Goal: Use online tool/utility: Use online tool/utility

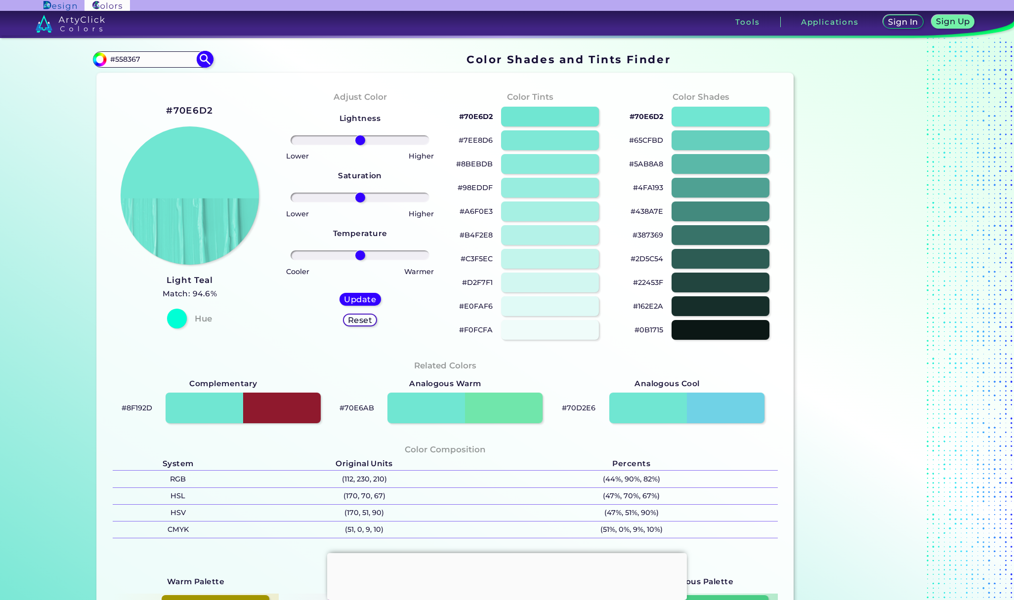
drag, startPoint x: 167, startPoint y: 51, endPoint x: 160, endPoint y: 51, distance: 6.9
click at [161, 51] on section "#70e6d2 #558367 Acadia ◉ Acid Green ◉ Aero Blue ◉ Alabaster ◉ Albescent White ◉…" at bounding box center [445, 59] width 705 height 19
drag, startPoint x: 167, startPoint y: 59, endPoint x: 162, endPoint y: 60, distance: 5.5
click at [162, 60] on input "#558367" at bounding box center [153, 59] width 92 height 13
drag, startPoint x: 160, startPoint y: 66, endPoint x: 65, endPoint y: 46, distance: 97.3
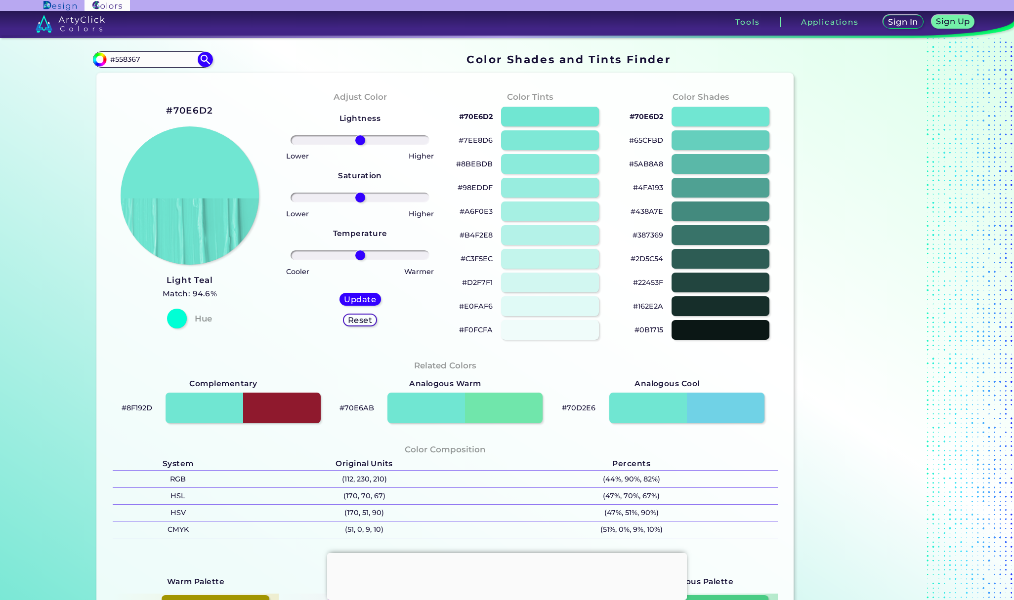
click at [58, 46] on section "Color Shades Finder #70e6d2 #558367 Acadia ◉ Acid Green ◉ Aero Blue ◉ Alabaster…" at bounding box center [507, 319] width 1014 height 562
paste input "48765A"
type input "48765A"
click at [200, 58] on img at bounding box center [205, 59] width 17 height 17
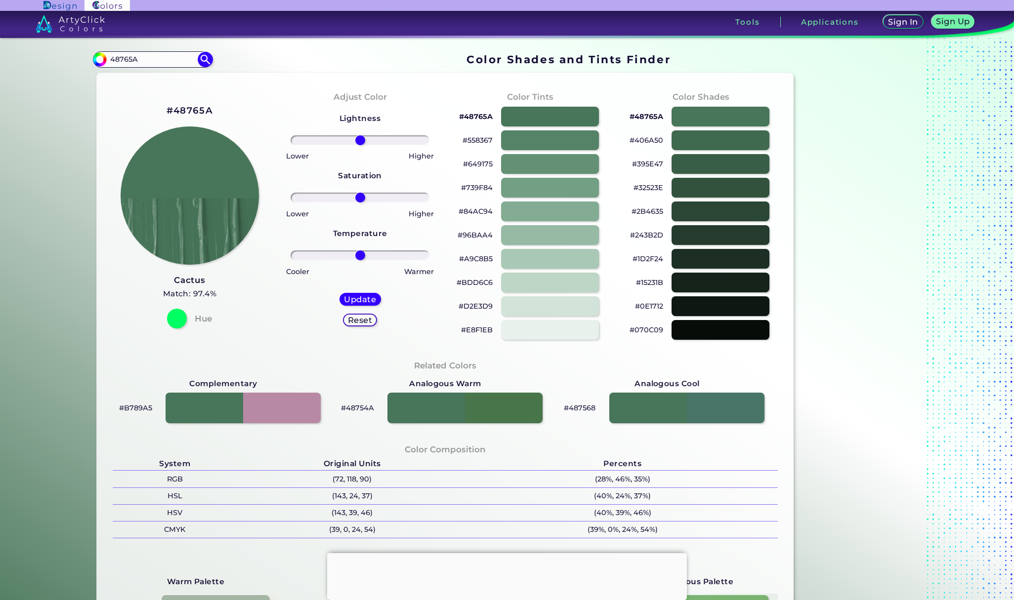
click at [472, 210] on p "#84AC94" at bounding box center [476, 212] width 34 height 12
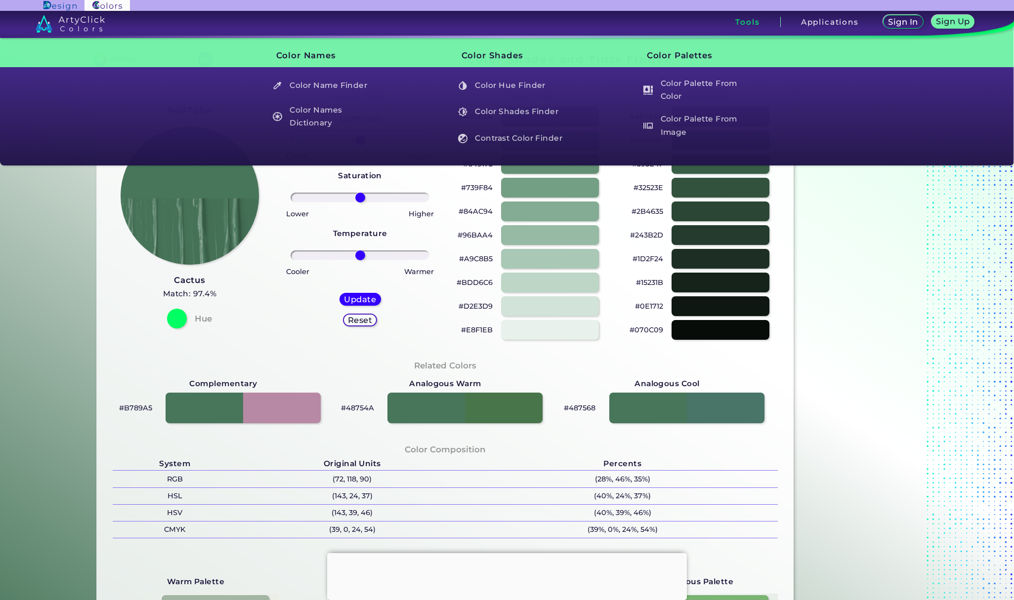
click at [1004, 13] on div "Sign In Sign Up My Profile My Details Color Palettes Sign Out Tools Applications" at bounding box center [712, 26] width 604 height 30
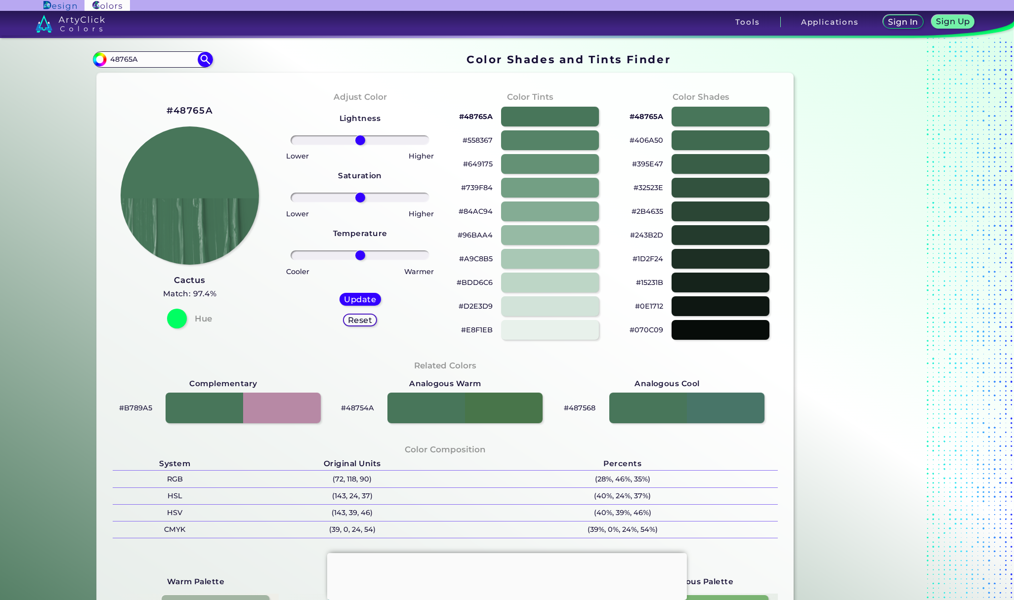
click at [474, 116] on p "#48765A" at bounding box center [476, 117] width 34 height 12
click at [471, 190] on p "#739F84" at bounding box center [477, 188] width 32 height 12
click at [558, 157] on div at bounding box center [550, 164] width 99 height 20
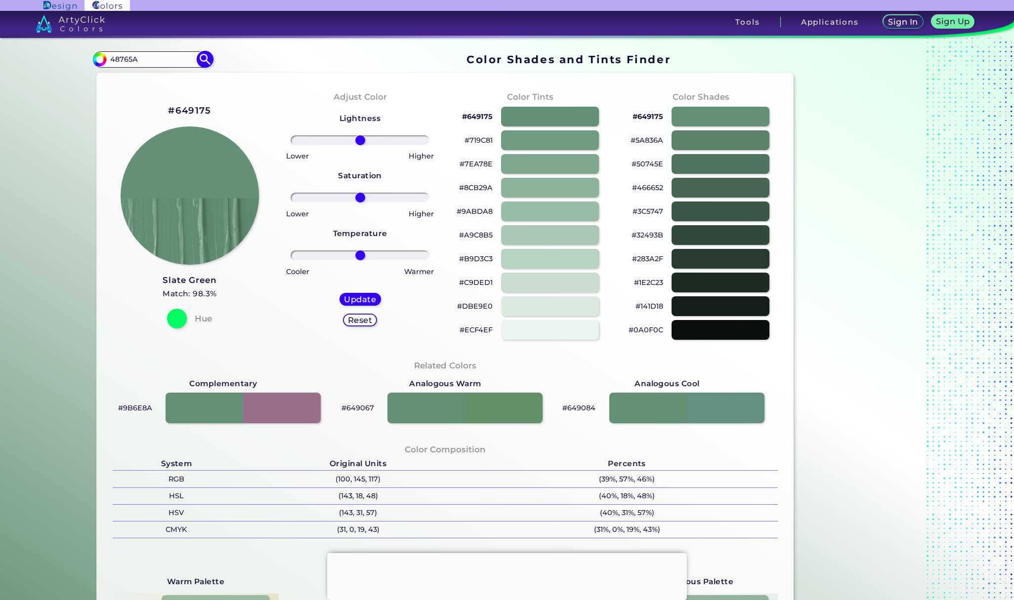
click at [199, 60] on img at bounding box center [205, 59] width 17 height 17
type input "#000000"
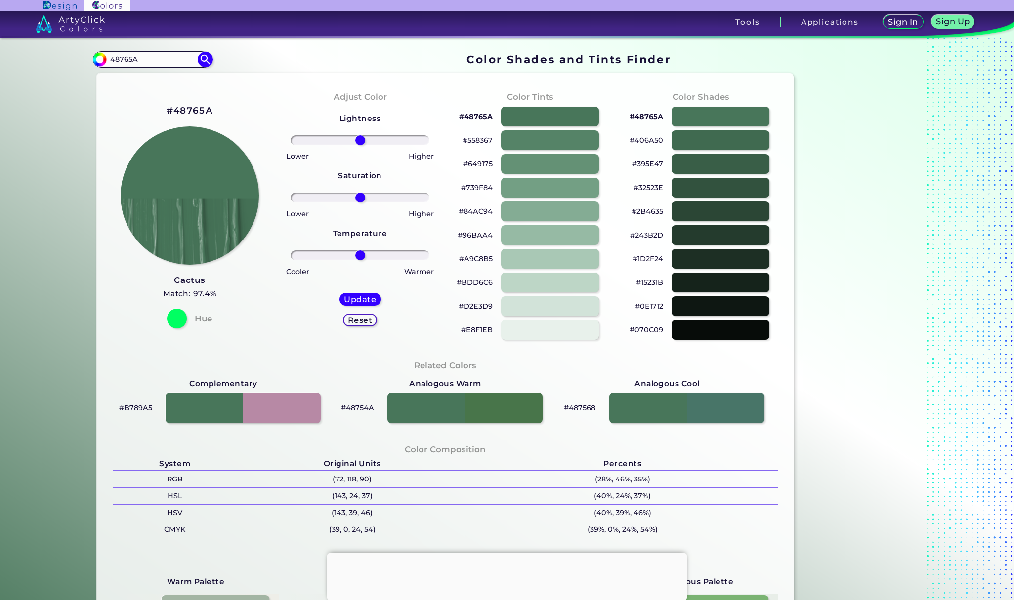
click at [477, 163] on p "#649175" at bounding box center [478, 164] width 30 height 12
click at [641, 162] on p "#395E47" at bounding box center [647, 164] width 31 height 12
click at [483, 334] on p "#E8F1EB" at bounding box center [477, 330] width 32 height 12
click at [653, 184] on p "#32523E" at bounding box center [648, 188] width 30 height 12
click at [463, 119] on p "#48765A" at bounding box center [476, 117] width 34 height 12
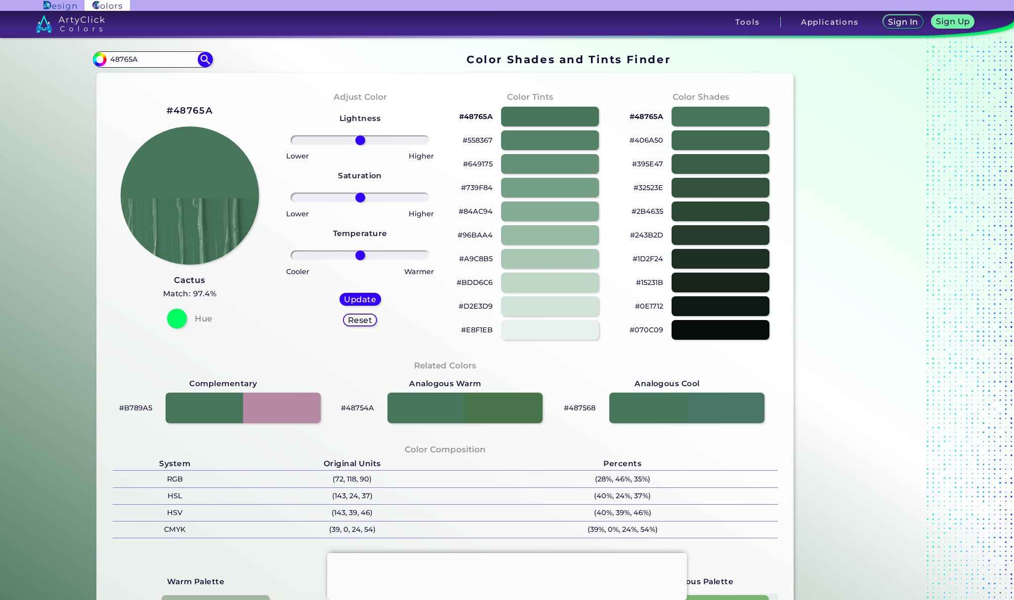
click at [469, 166] on p "#649175" at bounding box center [478, 164] width 30 height 12
click at [483, 120] on p "#48765A" at bounding box center [476, 117] width 34 height 12
click at [475, 117] on p "#48765A" at bounding box center [476, 117] width 34 height 12
click at [472, 117] on p "#48765A" at bounding box center [476, 117] width 34 height 12
click at [480, 119] on p "#48765A" at bounding box center [476, 117] width 34 height 12
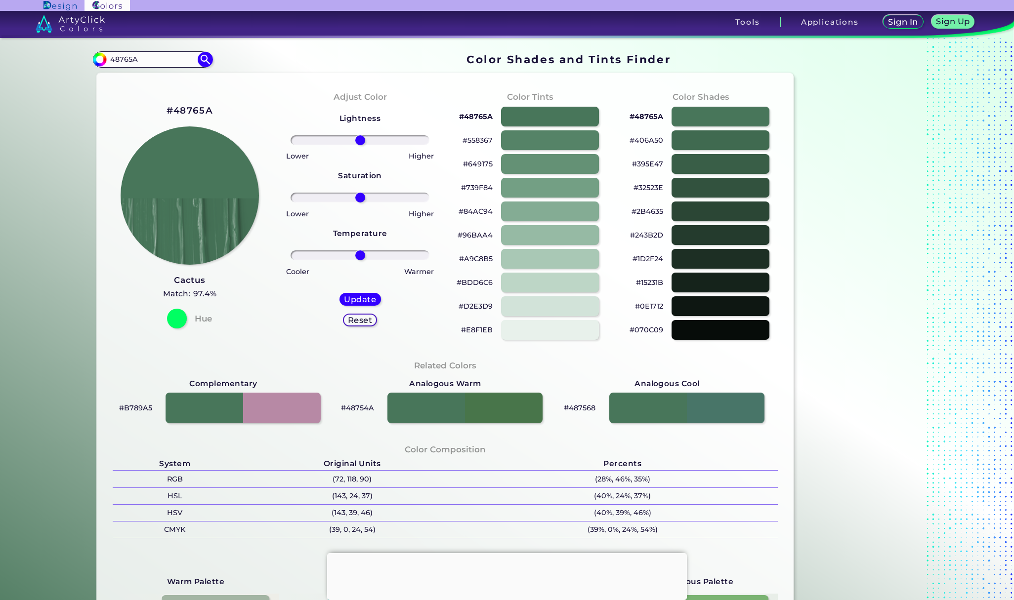
click at [475, 185] on p "#739F84" at bounding box center [477, 188] width 32 height 12
click at [475, 185] on p "#739F84 copied" at bounding box center [477, 188] width 32 height 12
click at [482, 112] on p "#48765A" at bounding box center [476, 117] width 34 height 12
click at [481, 112] on p "#48765A" at bounding box center [476, 117] width 34 height 12
click at [464, 121] on p "#48765A" at bounding box center [476, 117] width 34 height 12
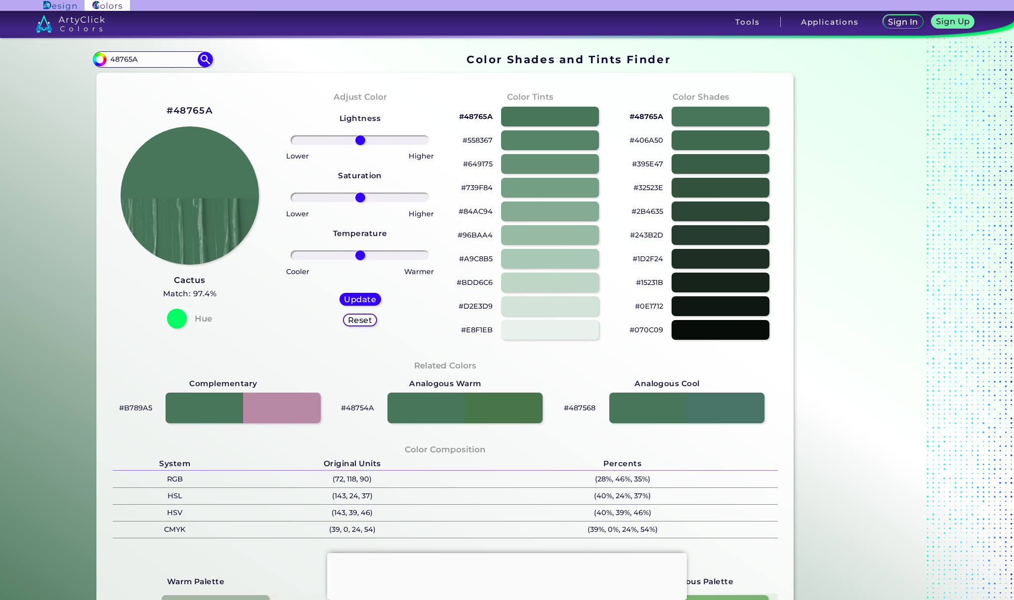
click at [475, 122] on p "#48765A" at bounding box center [476, 117] width 34 height 12
click at [485, 159] on p "#649175" at bounding box center [478, 164] width 30 height 12
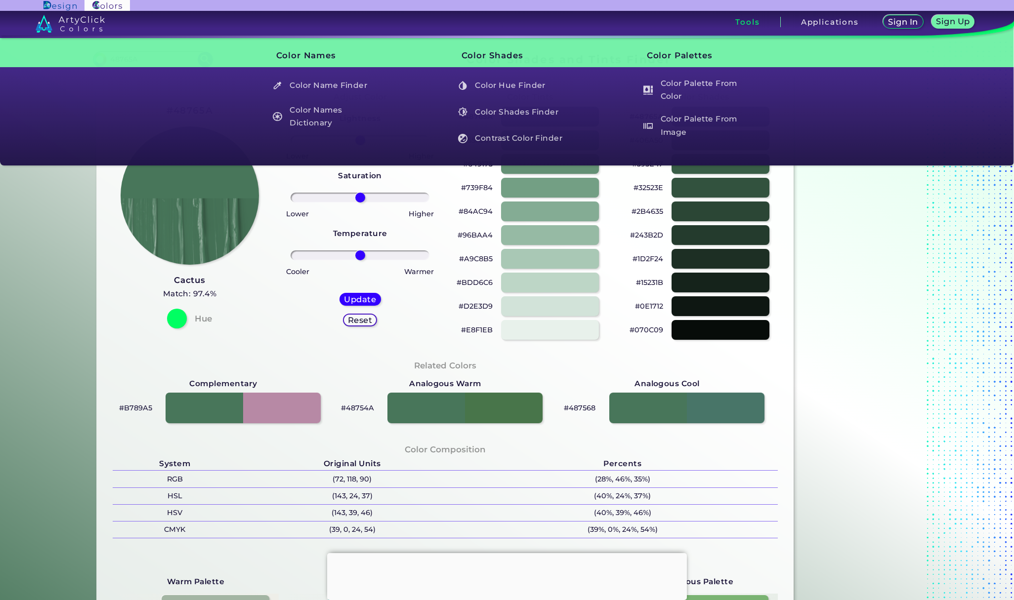
click at [484, 260] on p "#A9C8B5" at bounding box center [476, 259] width 34 height 12
click at [484, 260] on p "#A9C8B5 copied" at bounding box center [476, 259] width 34 height 12
copy p "A9C8B5 copied"
click at [482, 213] on p "#84AC94" at bounding box center [476, 212] width 34 height 12
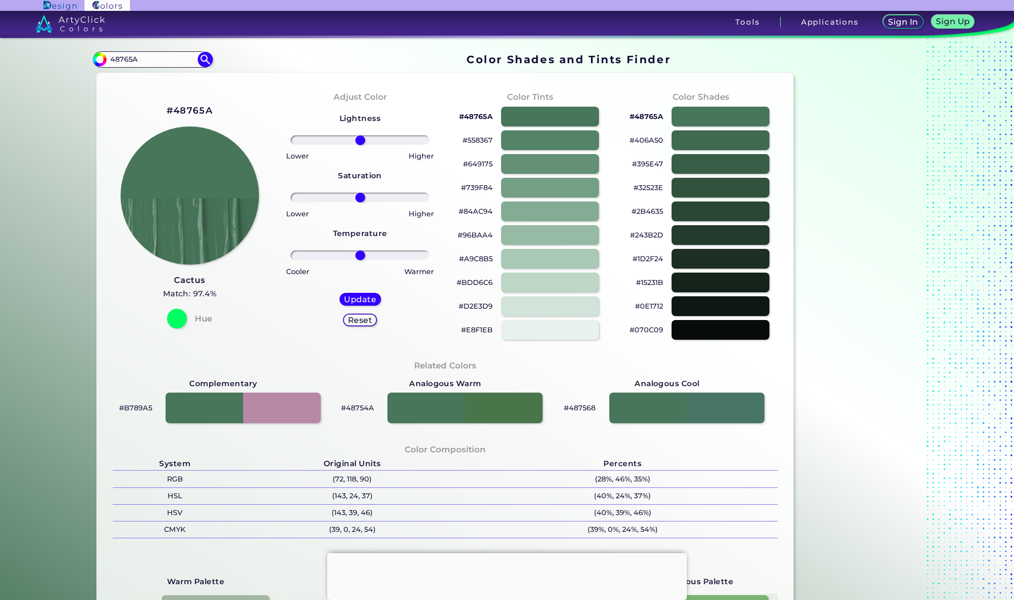
click at [459, 118] on p "#48765A" at bounding box center [476, 117] width 34 height 12
click at [484, 111] on p "#48765A" at bounding box center [476, 117] width 34 height 12
click at [468, 159] on p "#649175" at bounding box center [478, 164] width 30 height 12
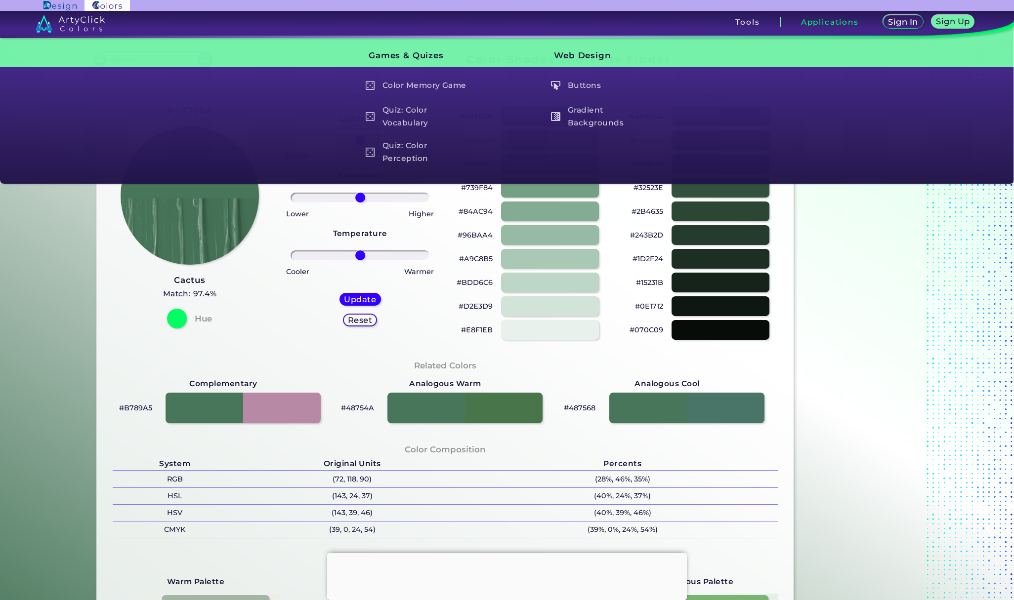
click at [484, 237] on p "#96BAA4" at bounding box center [475, 235] width 35 height 12
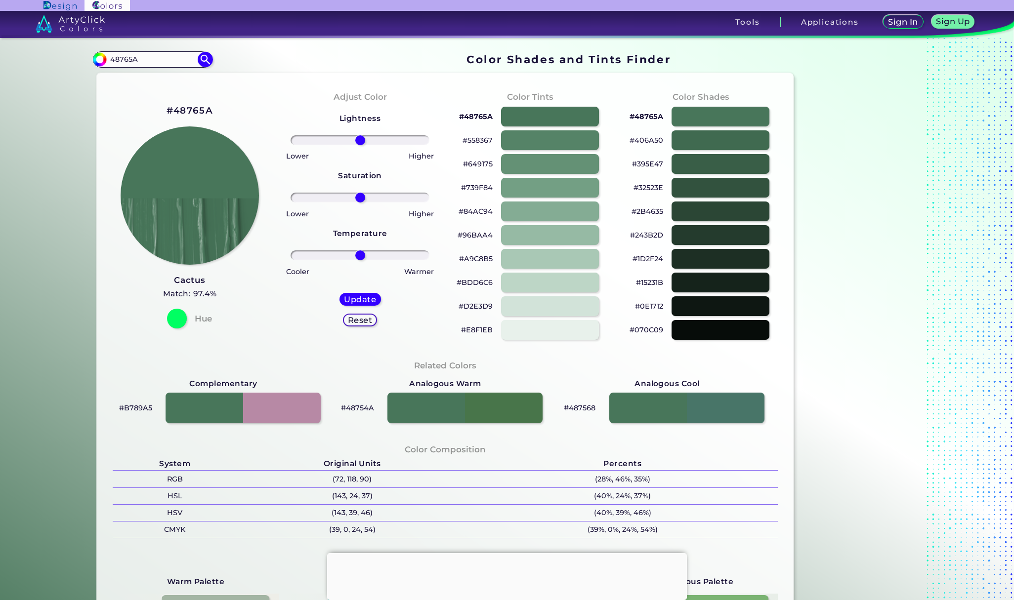
click at [650, 142] on p "#406A50" at bounding box center [647, 140] width 34 height 12
click at [477, 277] on p "#BDD6C6" at bounding box center [475, 283] width 36 height 12
click at [477, 277] on p "#BDD6C6 copied" at bounding box center [475, 283] width 36 height 12
click at [481, 284] on p "#BDD6C6" at bounding box center [475, 283] width 36 height 12
click at [485, 235] on p "#96BAA4" at bounding box center [475, 235] width 35 height 12
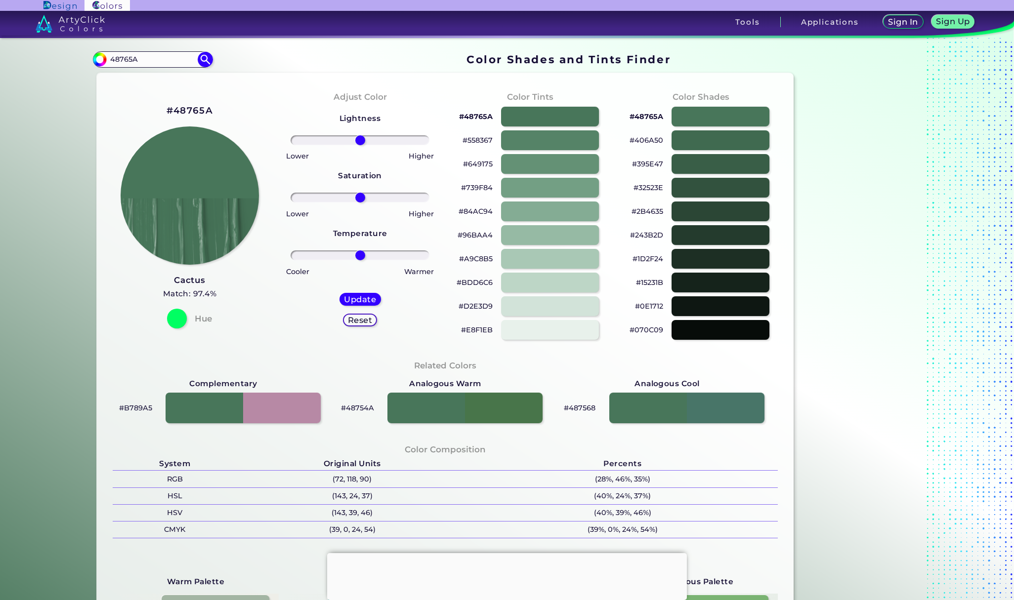
click at [482, 183] on p "#739F84" at bounding box center [477, 188] width 32 height 12
click at [478, 171] on div "#649175" at bounding box center [530, 164] width 155 height 24
click at [480, 167] on p "#649175" at bounding box center [478, 164] width 30 height 12
drag, startPoint x: 480, startPoint y: 165, endPoint x: 489, endPoint y: 152, distance: 15.2
click at [481, 165] on p "#649175 copied" at bounding box center [478, 164] width 30 height 12
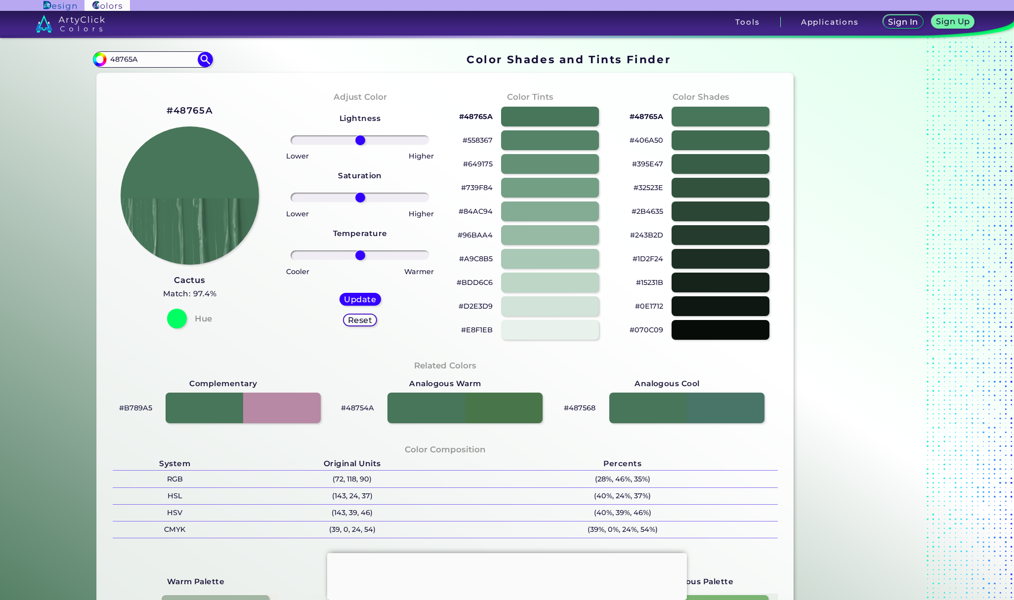
click at [485, 118] on p "#48765A" at bounding box center [476, 117] width 34 height 12
click at [479, 166] on p "#649175" at bounding box center [478, 164] width 30 height 12
click at [655, 187] on p "#32523E" at bounding box center [648, 188] width 30 height 12
